Goal: Find specific page/section: Find specific page/section

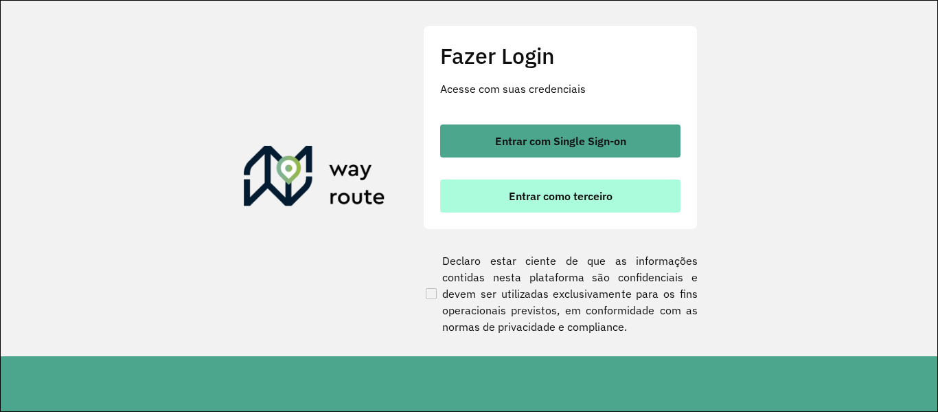
click at [538, 195] on span "Entrar como terceiro" at bounding box center [561, 195] width 104 height 11
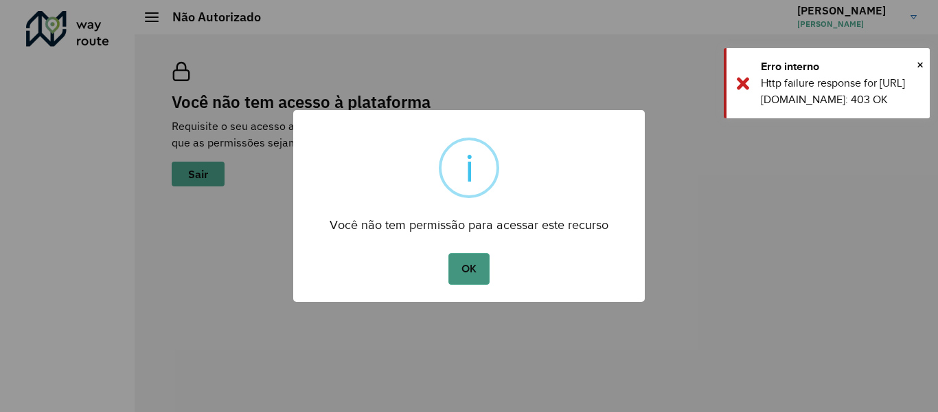
click at [471, 273] on button "OK" at bounding box center [469, 269] width 41 height 32
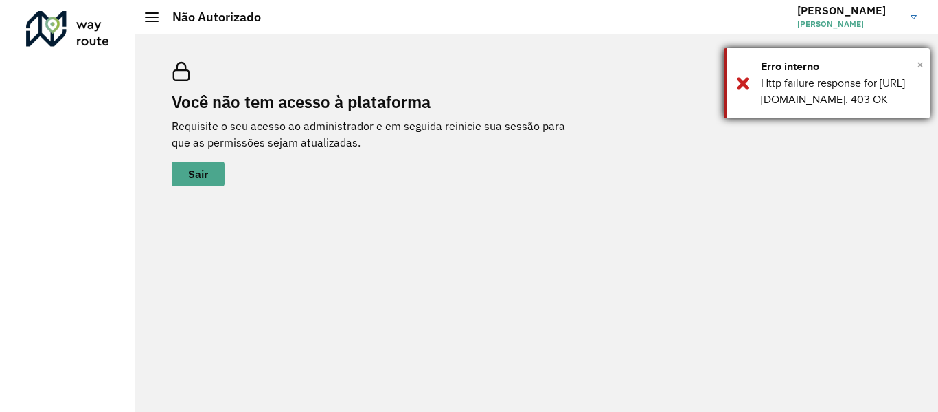
click at [922, 60] on span "×" at bounding box center [920, 64] width 7 height 21
